Goal: Information Seeking & Learning: Learn about a topic

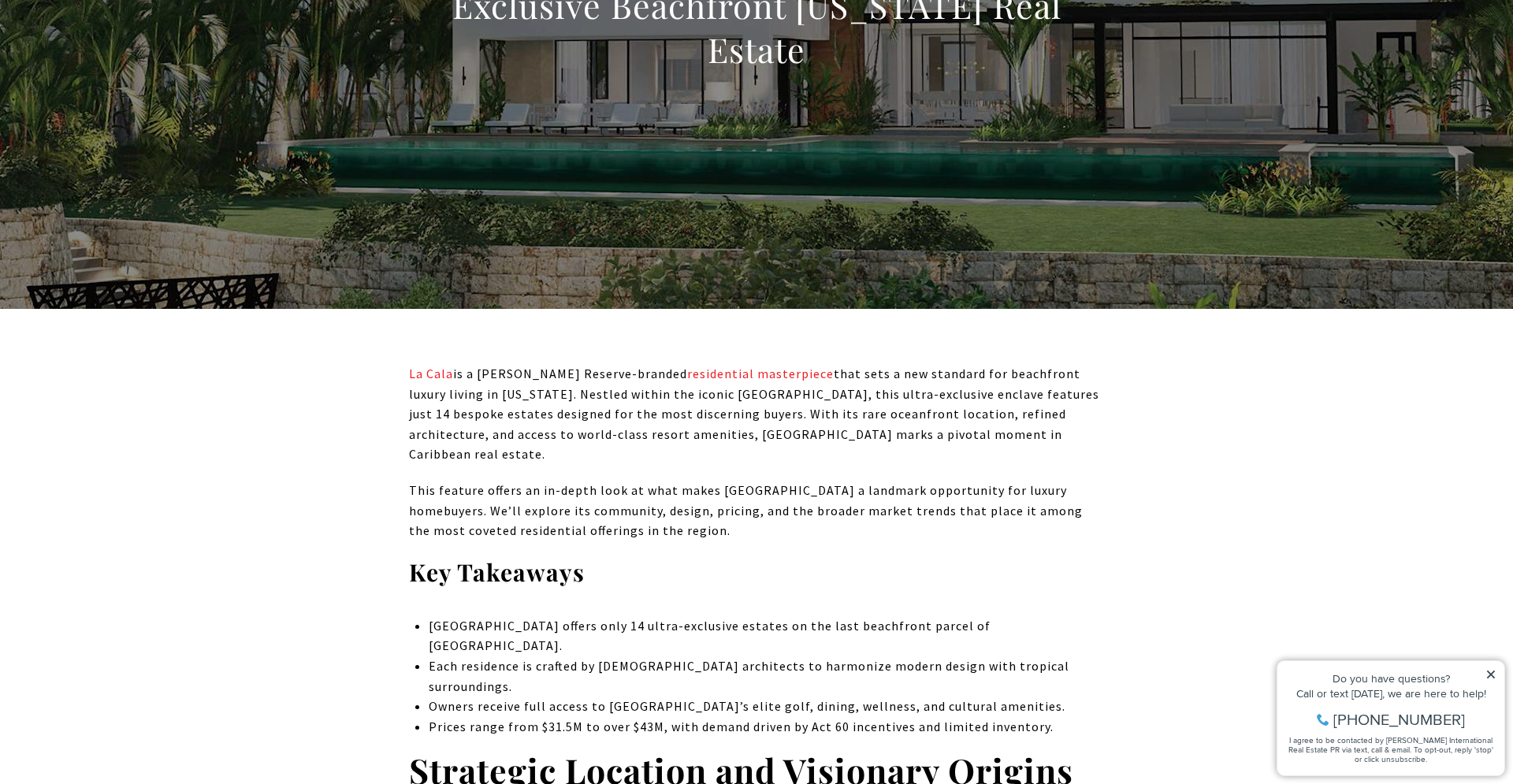
scroll to position [482, 0]
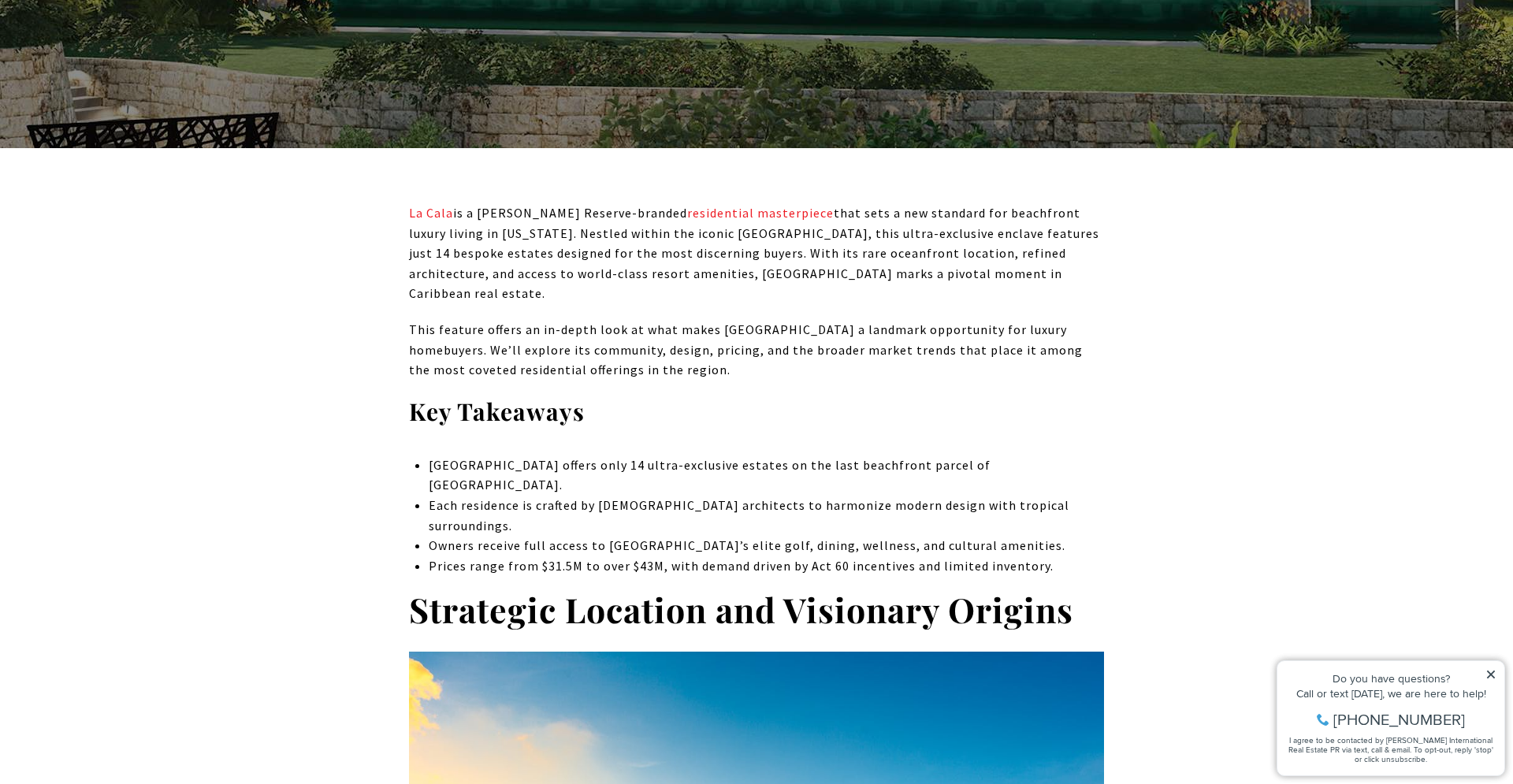
click at [812, 556] on li "Prices range from $31.5M to over $43M, with demand driven by Act 60 incentives …" at bounding box center [765, 566] width 675 height 21
drag, startPoint x: 812, startPoint y: 505, endPoint x: 860, endPoint y: 504, distance: 48.0
click at [860, 556] on li "Prices range from $31.5M to over $43M, with demand driven by Act 60 incentives …" at bounding box center [765, 566] width 675 height 21
copy li "Act 60 incentives"
drag, startPoint x: 535, startPoint y: 504, endPoint x: 658, endPoint y: 497, distance: 123.2
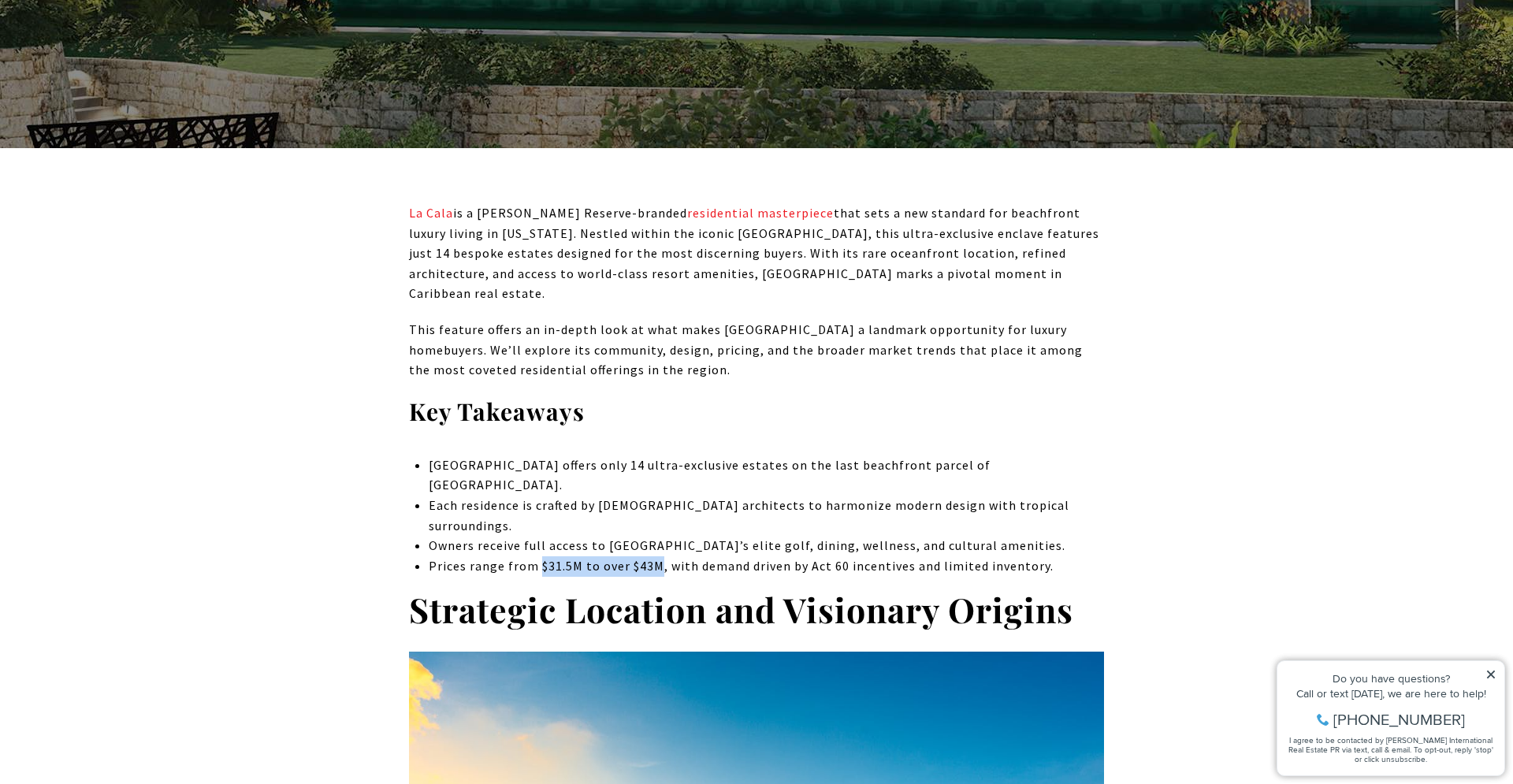
click at [658, 556] on li "Prices range from $31.5M to over $43M, with demand driven by Act 60 incentives …" at bounding box center [765, 566] width 675 height 21
copy li "$31.5M to over $43M"
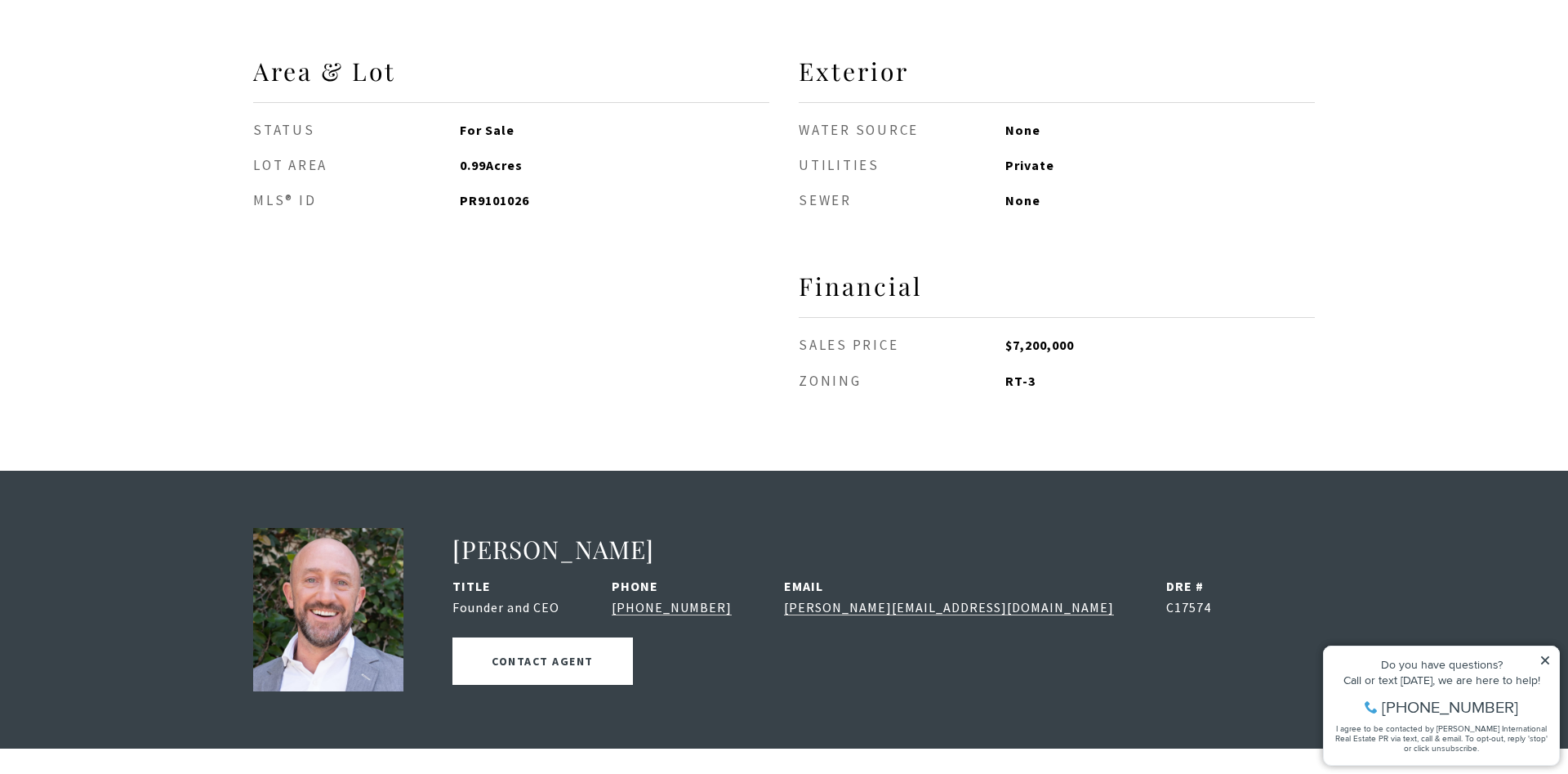
scroll to position [1583, 0]
